Goal: Navigation & Orientation: Find specific page/section

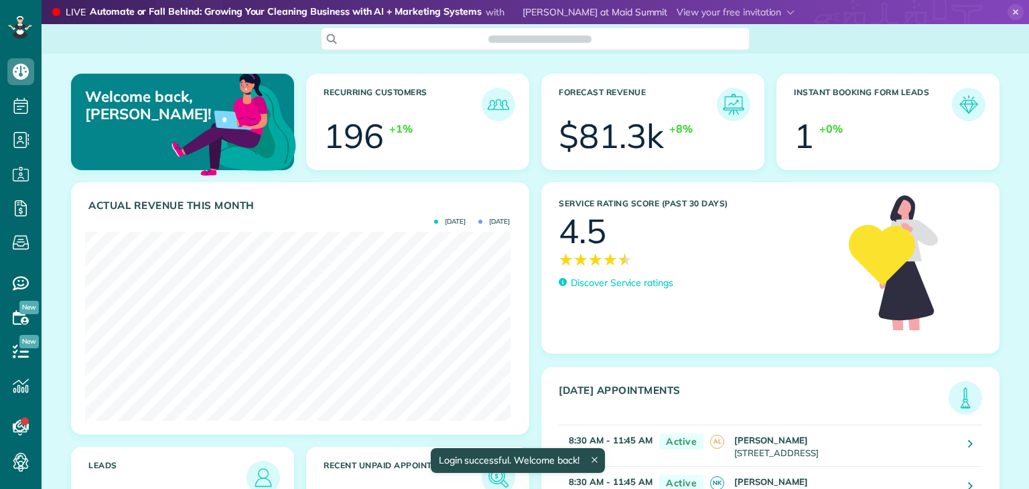
scroll to position [188, 425]
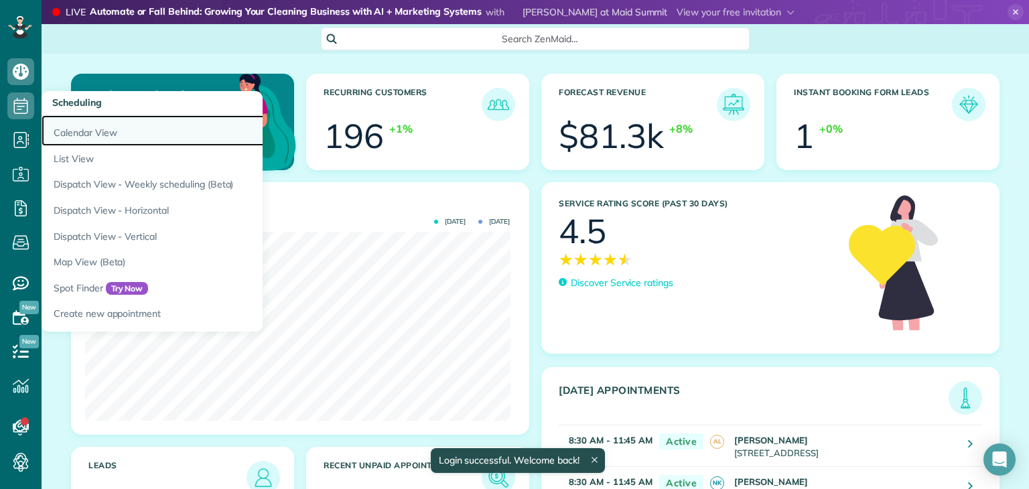
click at [68, 132] on link "Calendar View" at bounding box center [209, 130] width 335 height 31
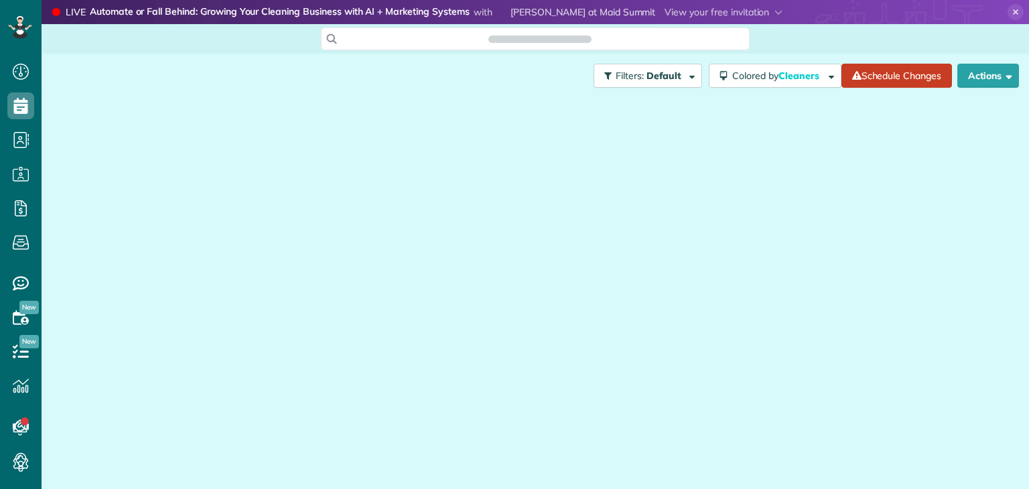
scroll to position [6, 6]
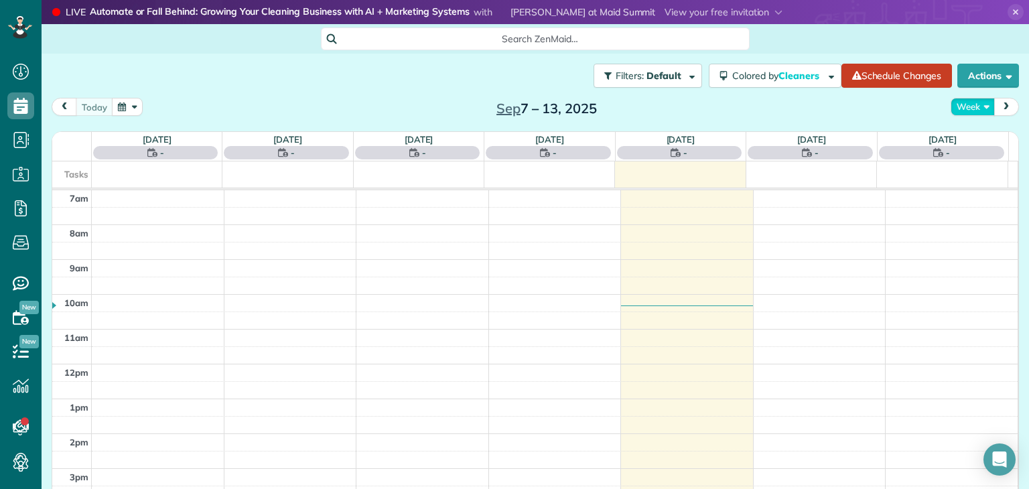
click at [959, 109] on button "Week" at bounding box center [972, 107] width 44 height 18
click at [983, 139] on link "Day" at bounding box center [1004, 138] width 106 height 27
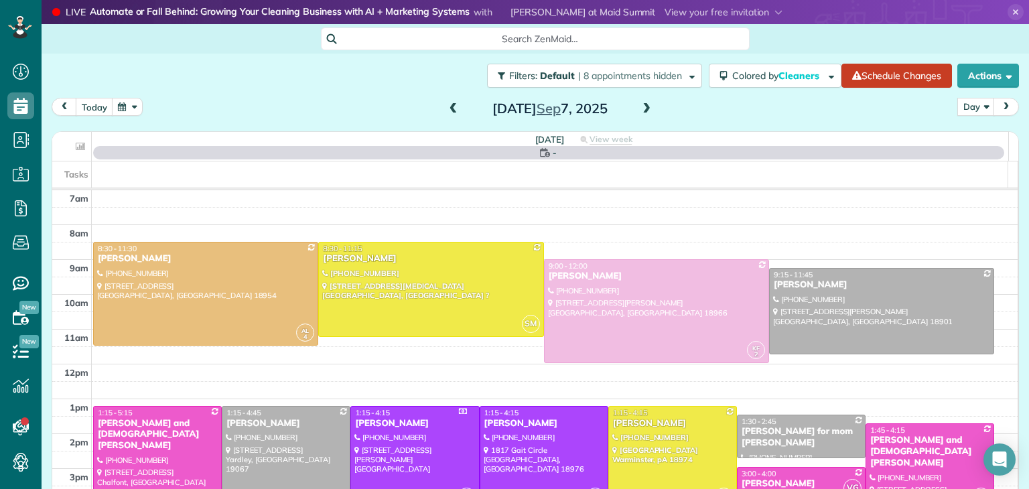
click at [644, 113] on span at bounding box center [646, 109] width 15 height 12
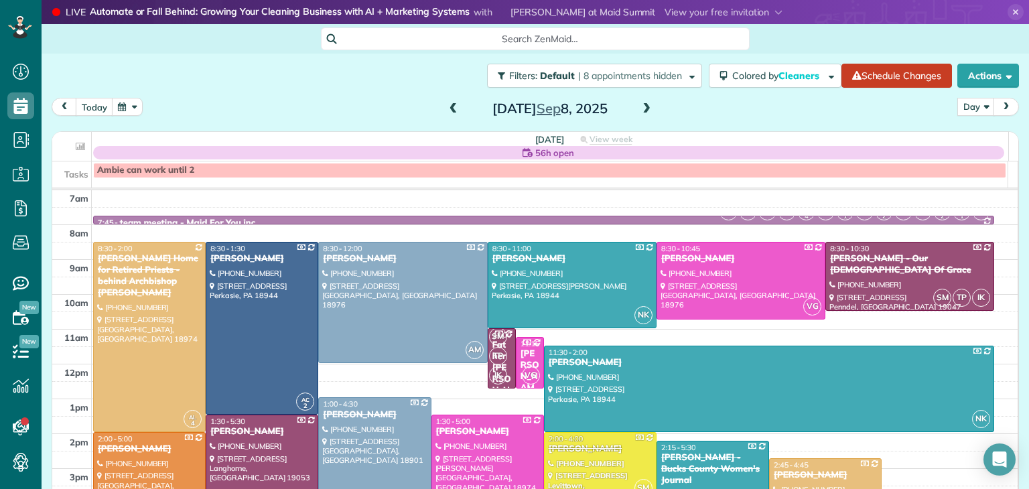
click at [644, 113] on span at bounding box center [646, 109] width 15 height 12
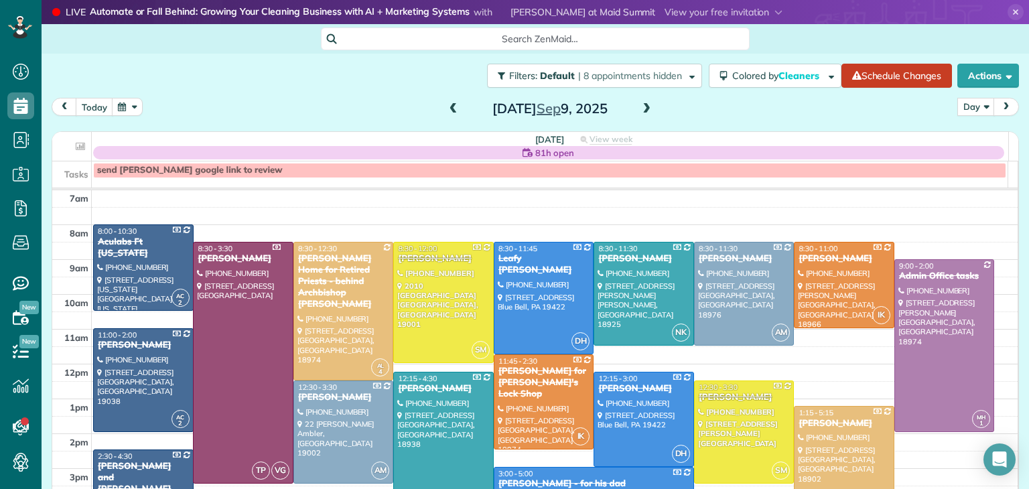
click at [644, 113] on span at bounding box center [646, 109] width 15 height 12
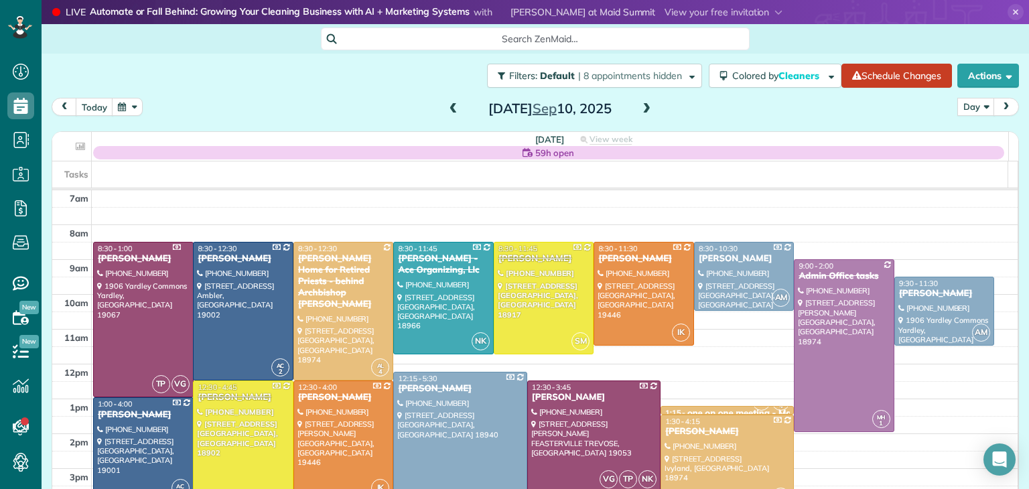
click at [644, 113] on span at bounding box center [646, 109] width 15 height 12
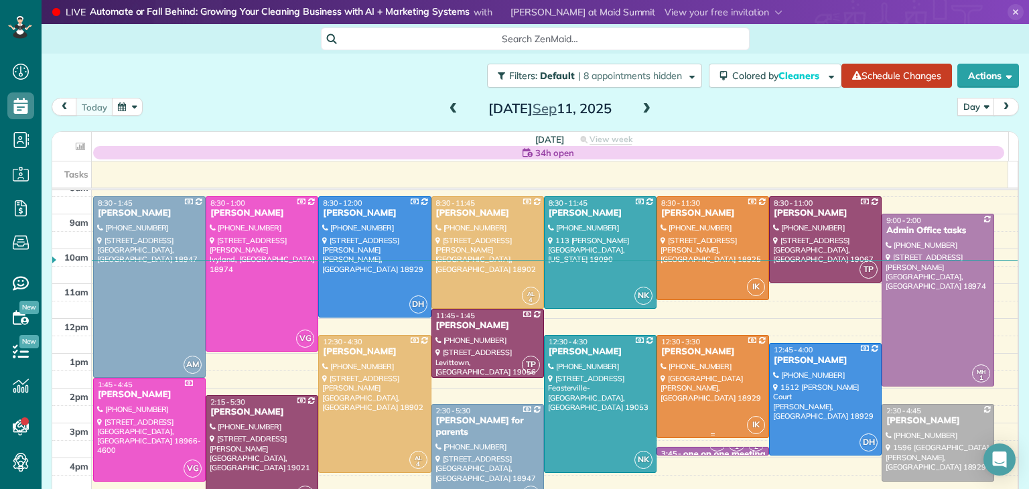
scroll to position [35, 0]
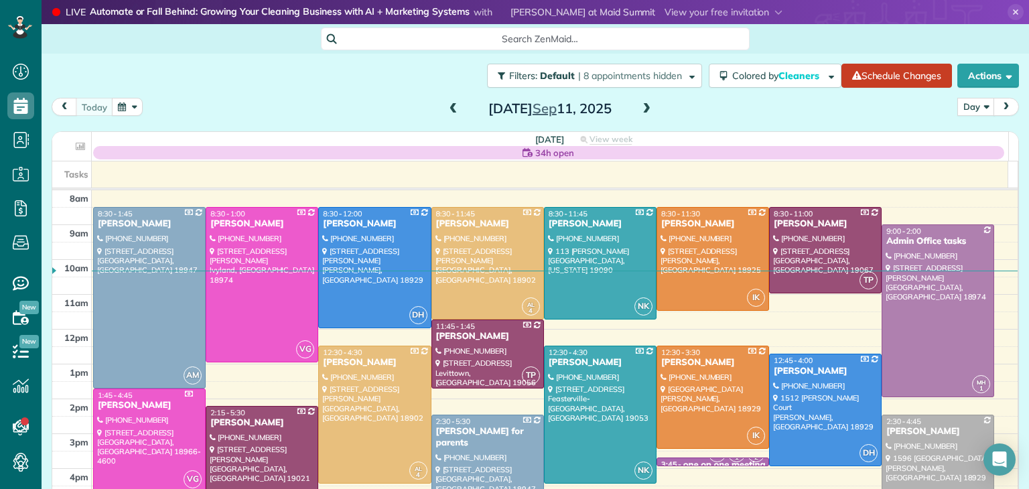
click at [647, 109] on span at bounding box center [646, 109] width 15 height 12
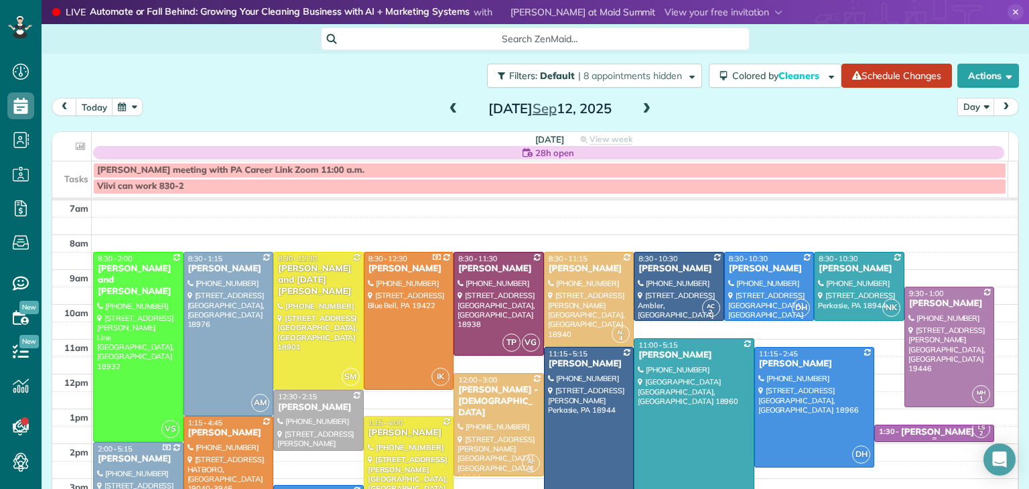
click at [901, 427] on div "Rosemary Sirkowski" at bounding box center [937, 432] width 73 height 11
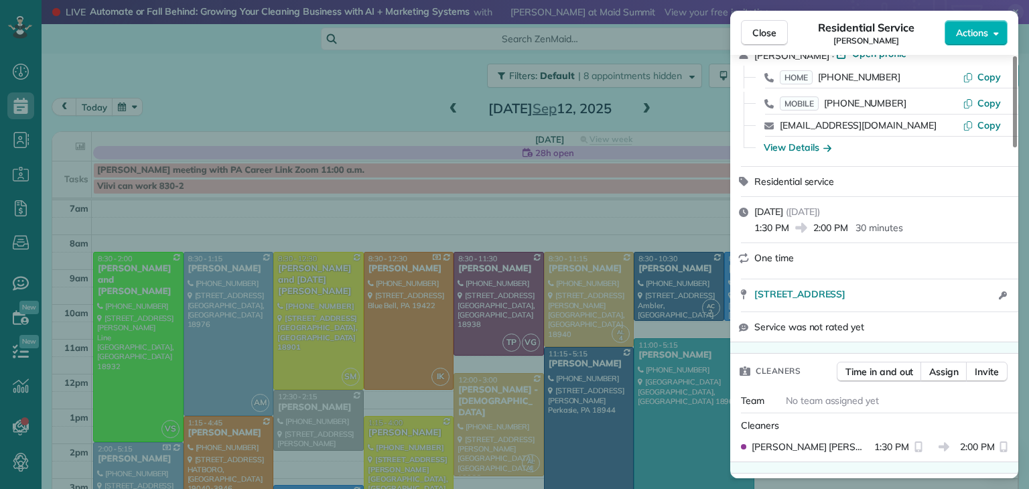
scroll to position [67, 0]
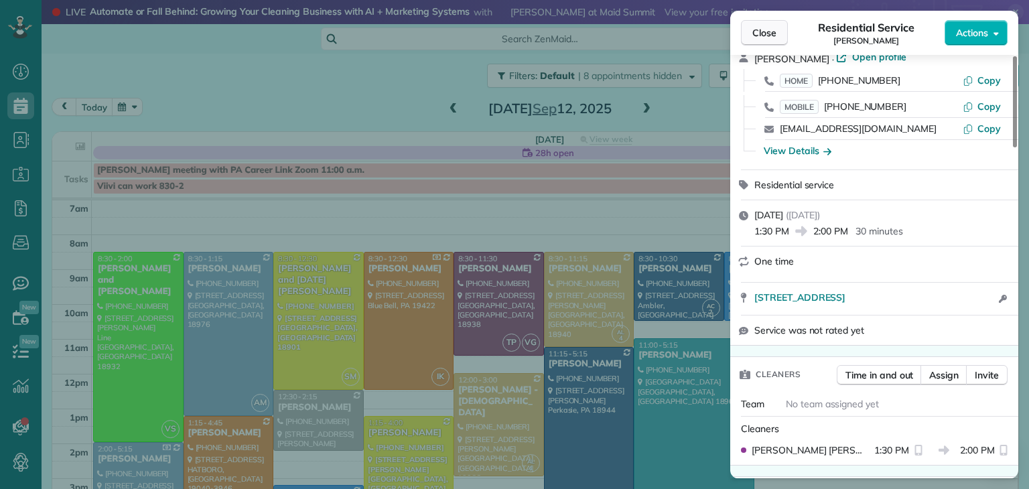
click at [774, 33] on span "Close" at bounding box center [764, 32] width 24 height 13
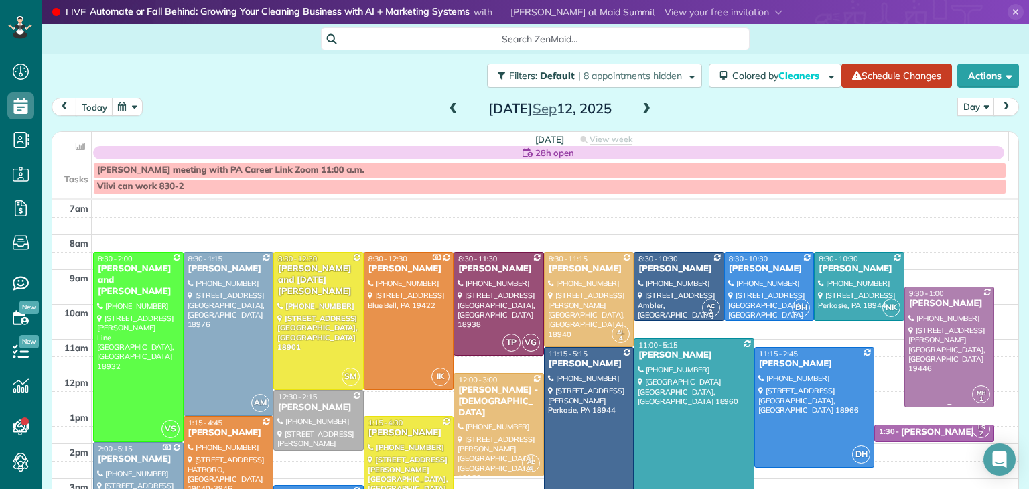
click at [932, 311] on div at bounding box center [949, 347] width 89 height 120
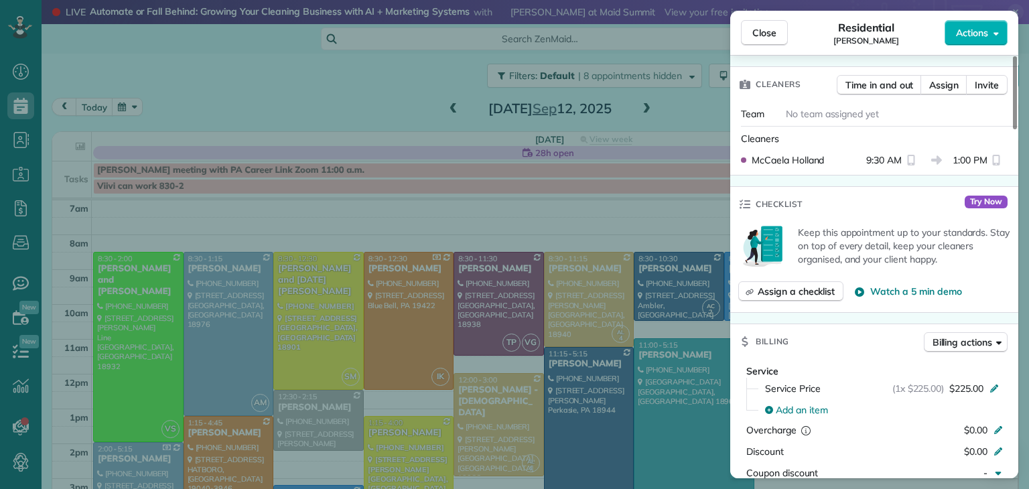
scroll to position [370, 0]
click at [763, 48] on div "Close Residential Inga Buccella Actions" at bounding box center [874, 33] width 288 height 44
click at [745, 20] on button "Close" at bounding box center [764, 32] width 47 height 25
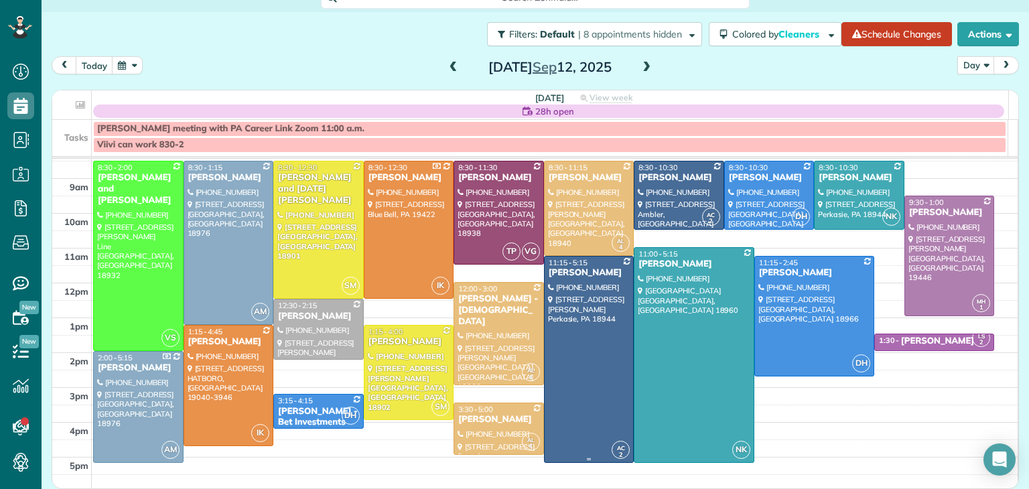
scroll to position [50, 0]
click at [878, 340] on div "1:30 - 2:00" at bounding box center [889, 340] width 23 height 9
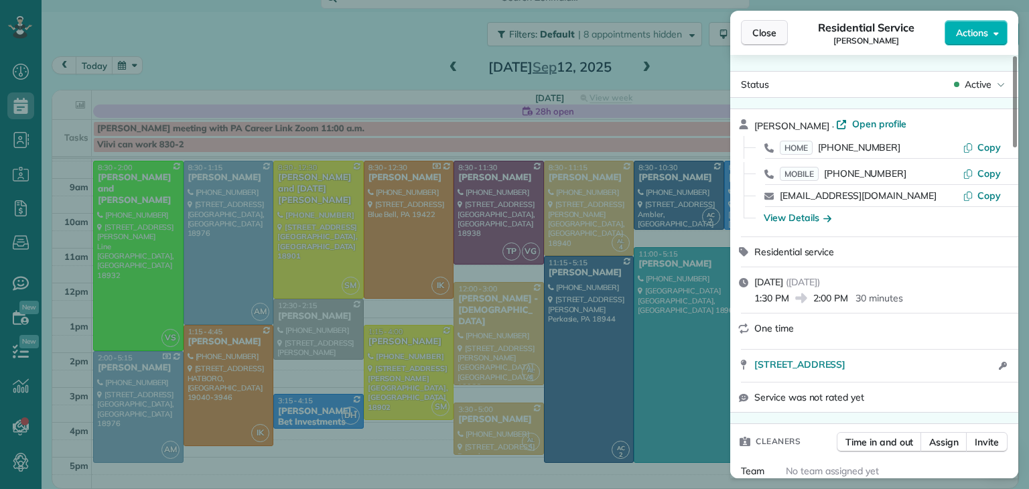
click at [760, 29] on span "Close" at bounding box center [764, 32] width 24 height 13
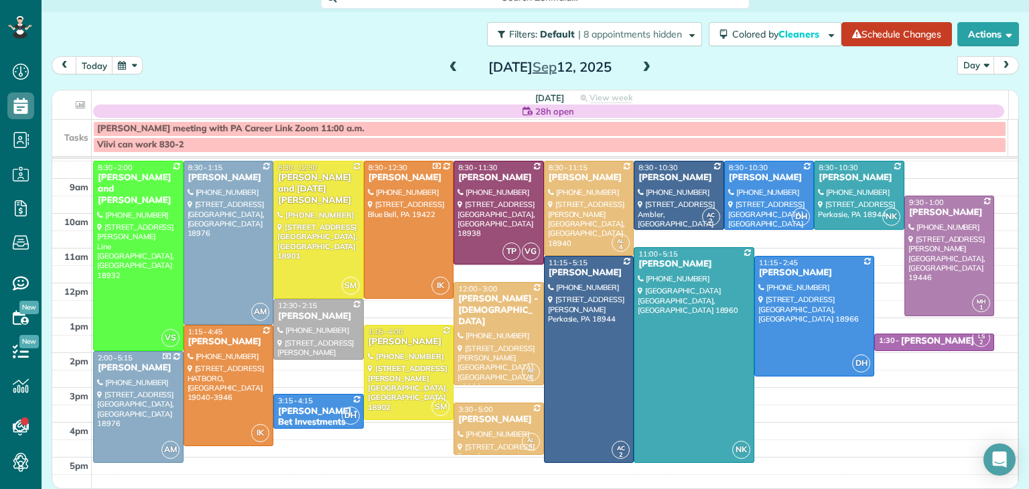
click at [447, 65] on span at bounding box center [453, 68] width 15 height 12
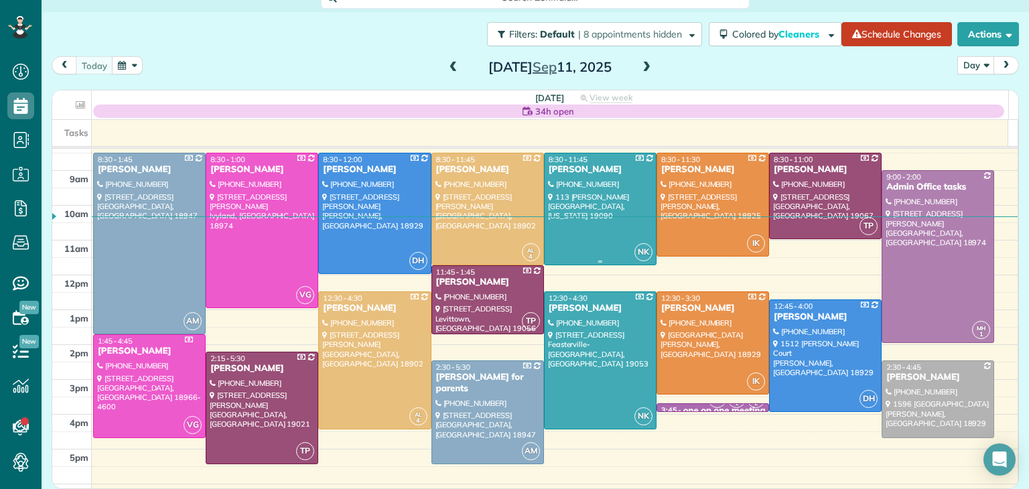
scroll to position [48, 0]
click at [644, 62] on span at bounding box center [646, 68] width 15 height 12
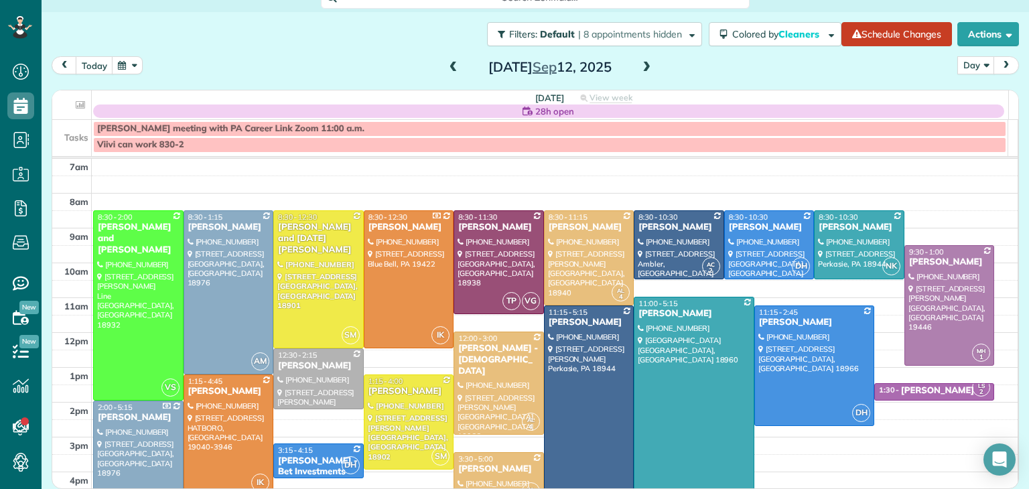
drag, startPoint x: 457, startPoint y: 88, endPoint x: 447, endPoint y: 64, distance: 26.1
click at [447, 64] on div "today Day Day Week Month Friday Sep 12, 2025 Friday 28h open View week $3,985.0…" at bounding box center [535, 250] width 967 height 388
click at [447, 64] on span at bounding box center [453, 68] width 15 height 12
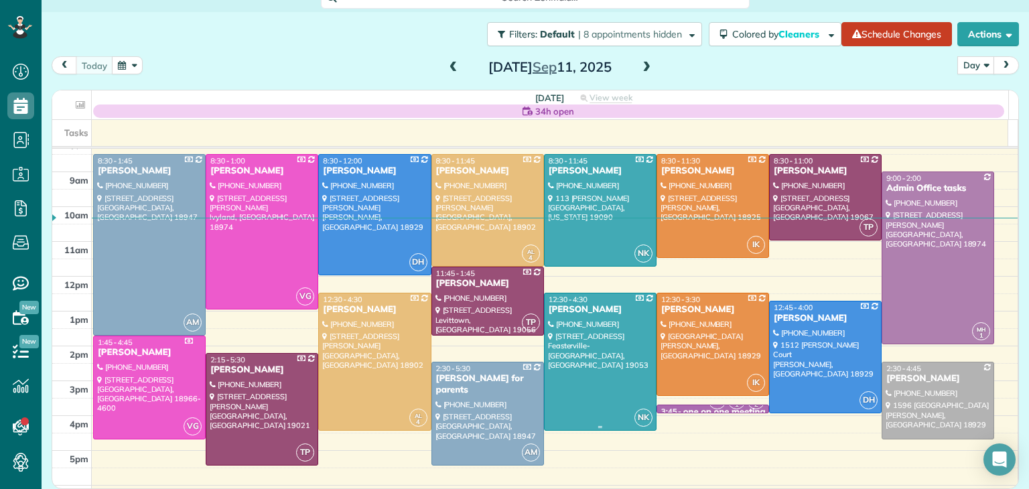
scroll to position [48, 0]
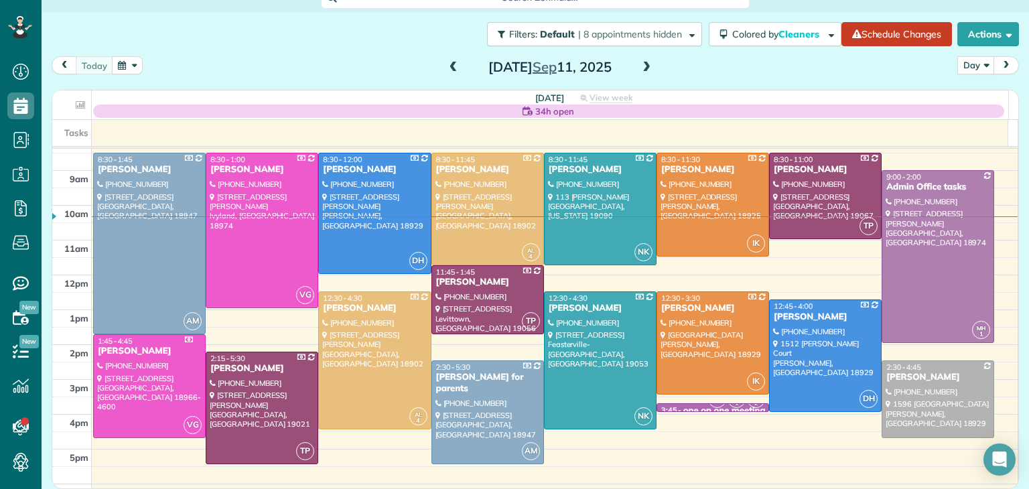
click at [446, 66] on span at bounding box center [453, 68] width 15 height 12
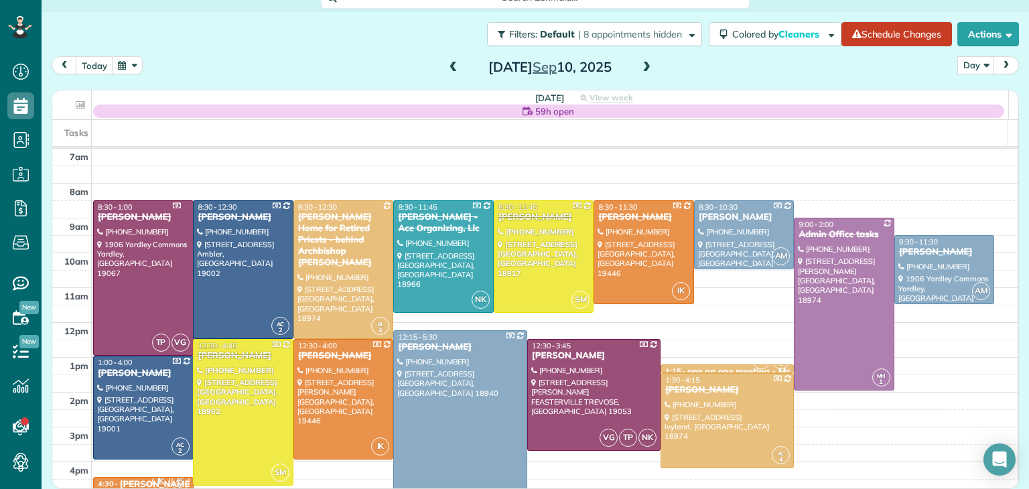
scroll to position [0, 0]
click at [640, 66] on span at bounding box center [646, 68] width 15 height 12
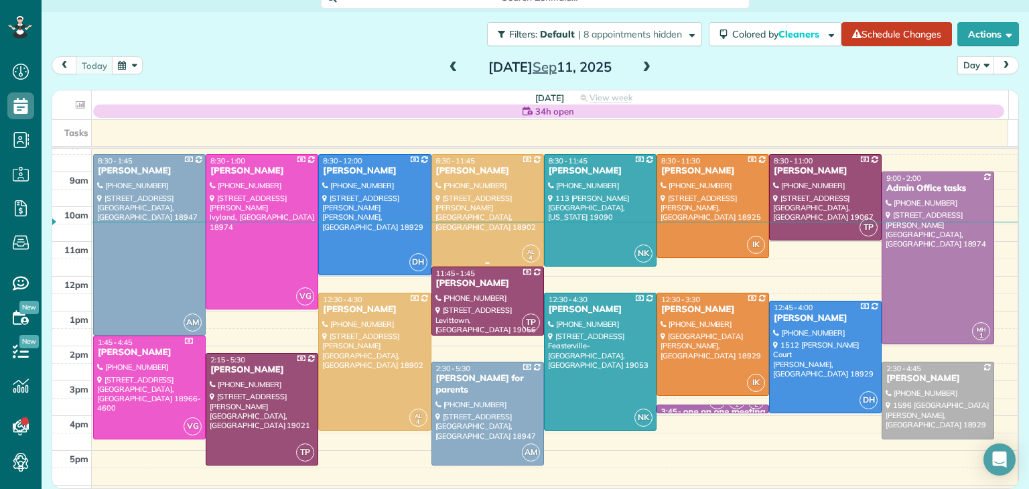
scroll to position [48, 0]
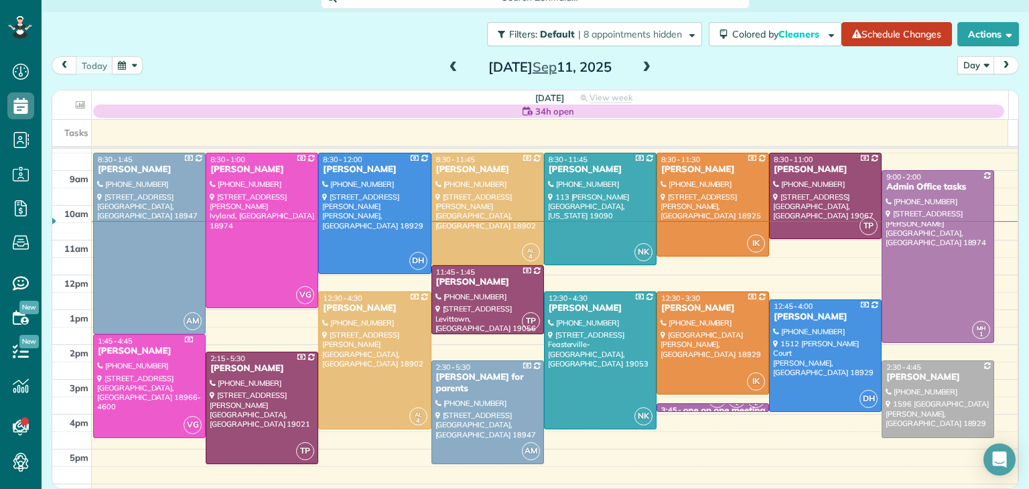
click at [632, 67] on div "Thursday Sep 11, 2025" at bounding box center [550, 66] width 214 height 21
click at [644, 68] on span at bounding box center [646, 68] width 15 height 12
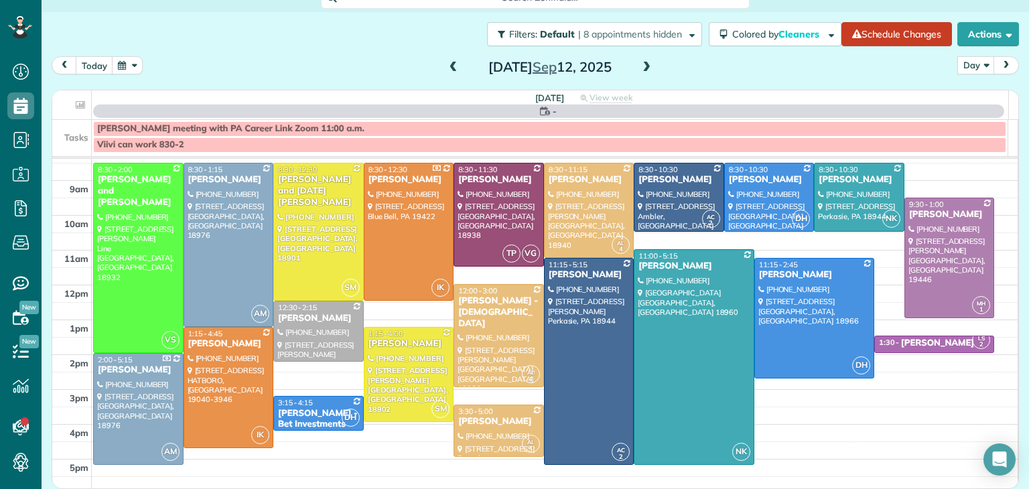
scroll to position [0, 0]
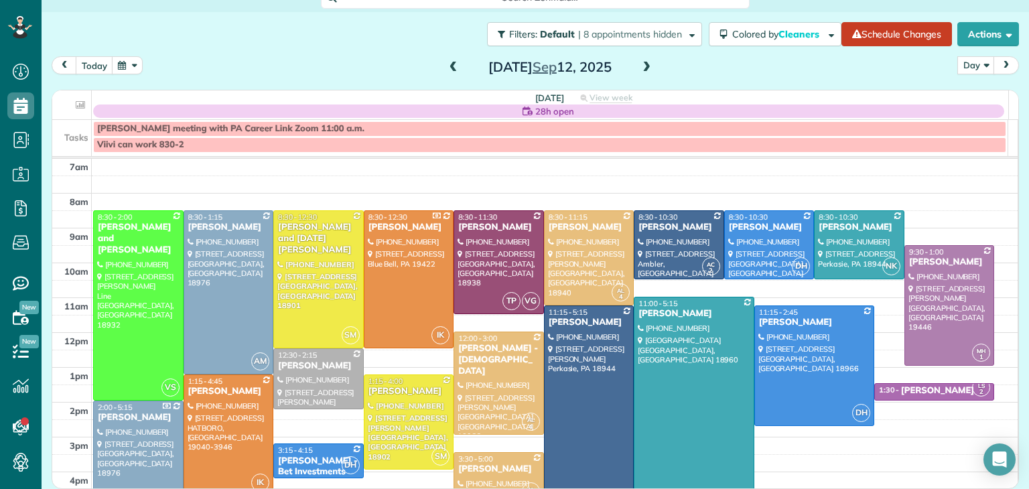
click at [644, 68] on span at bounding box center [646, 68] width 15 height 12
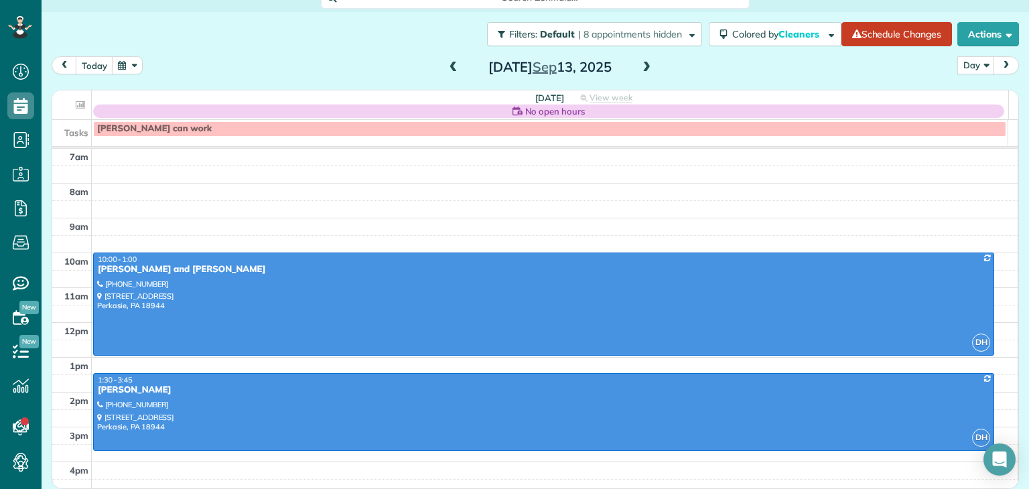
click at [644, 68] on span at bounding box center [646, 68] width 15 height 12
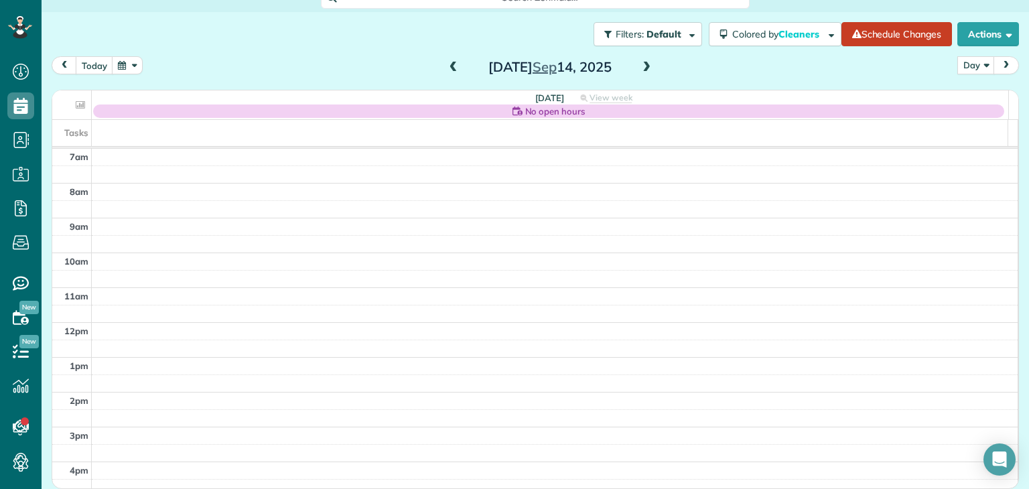
click at [644, 68] on span at bounding box center [646, 68] width 15 height 12
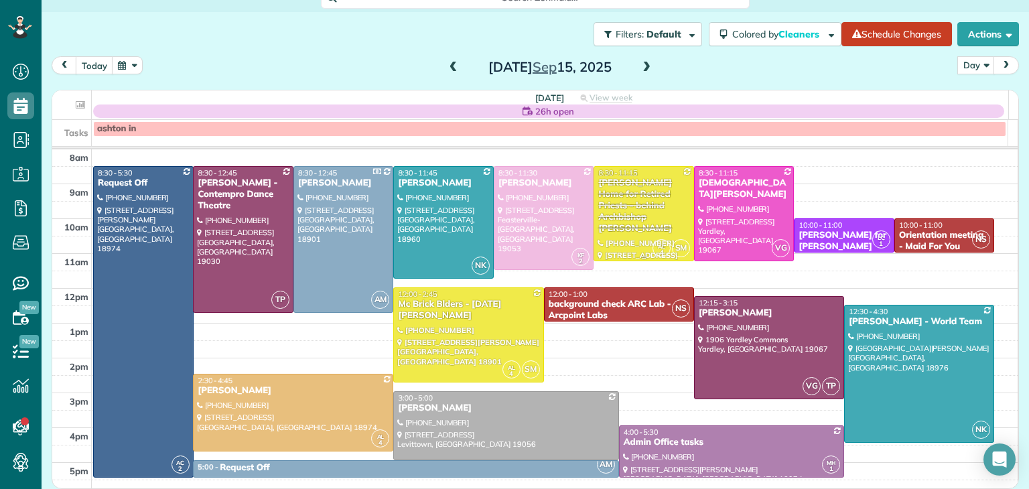
scroll to position [20, 0]
